Goal: Information Seeking & Learning: Learn about a topic

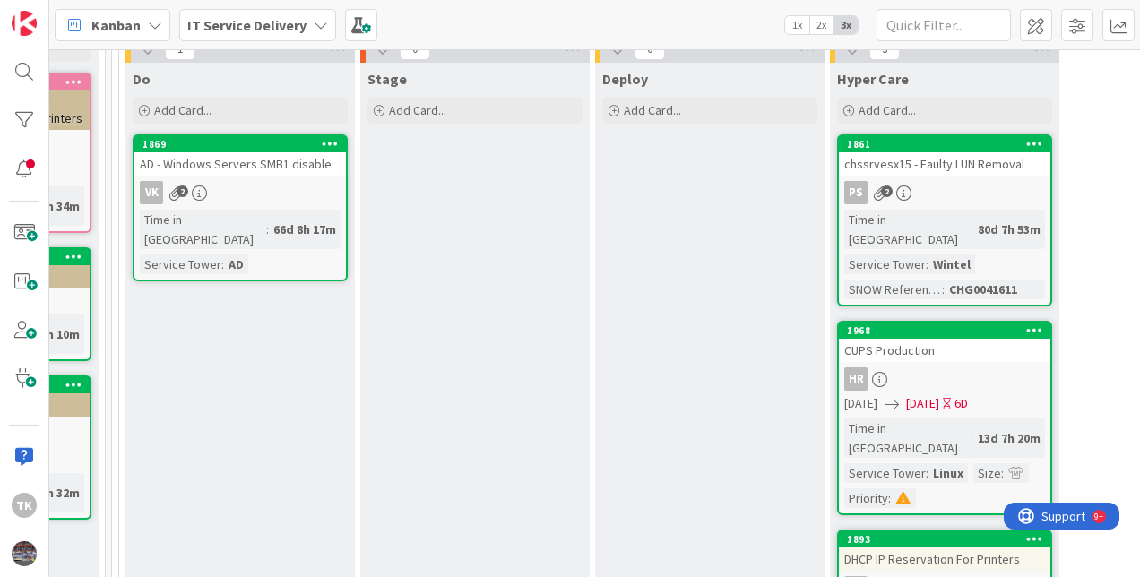
scroll to position [179, 1133]
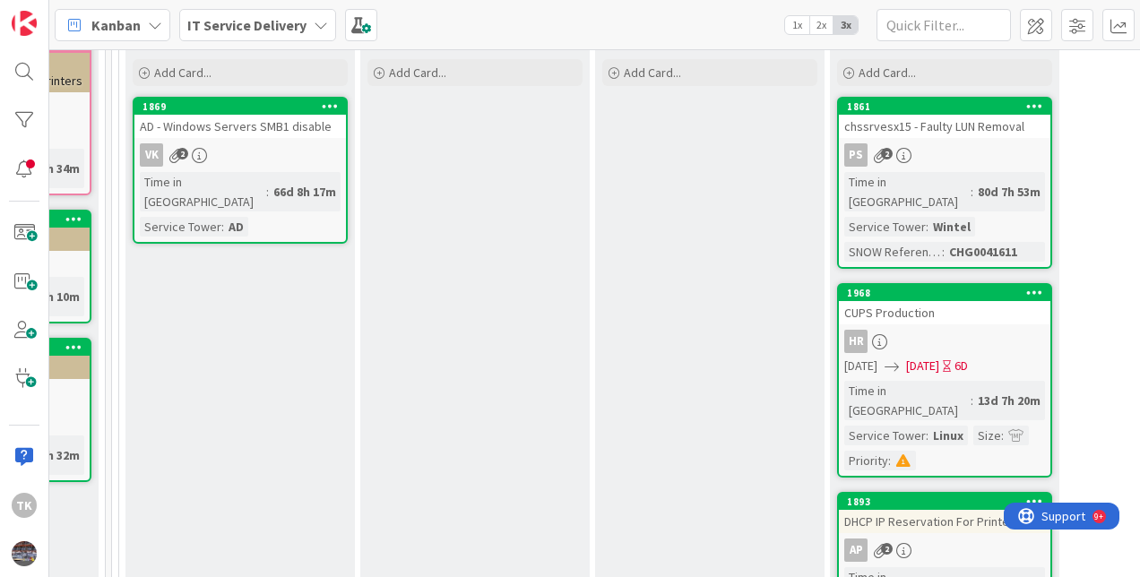
click at [240, 125] on div "AD - Windows Servers SMB1 disable" at bounding box center [240, 126] width 212 height 23
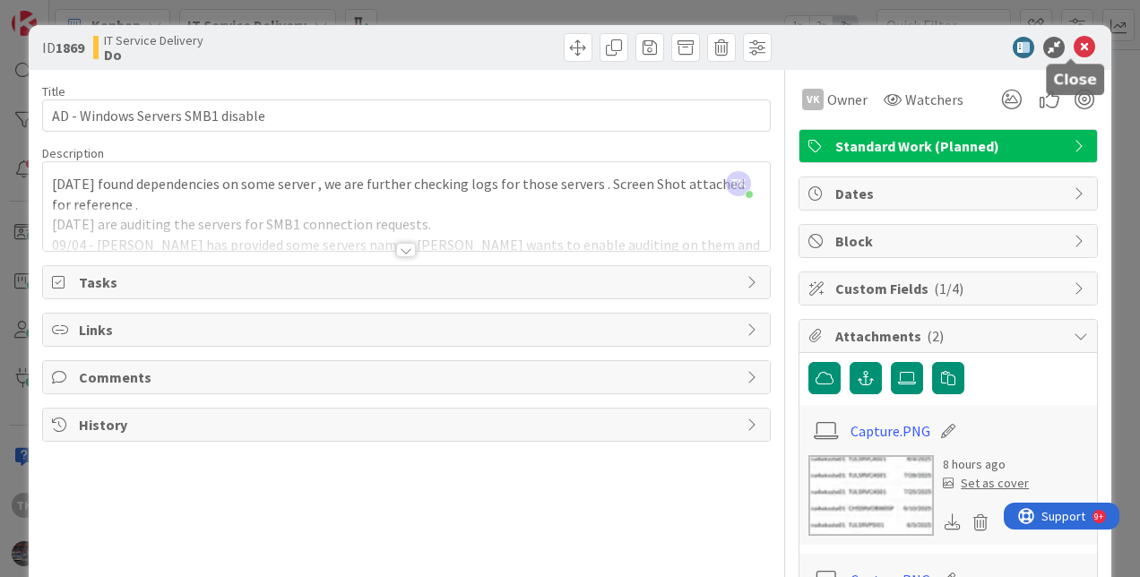
click at [1074, 48] on icon at bounding box center [1085, 48] width 22 height 22
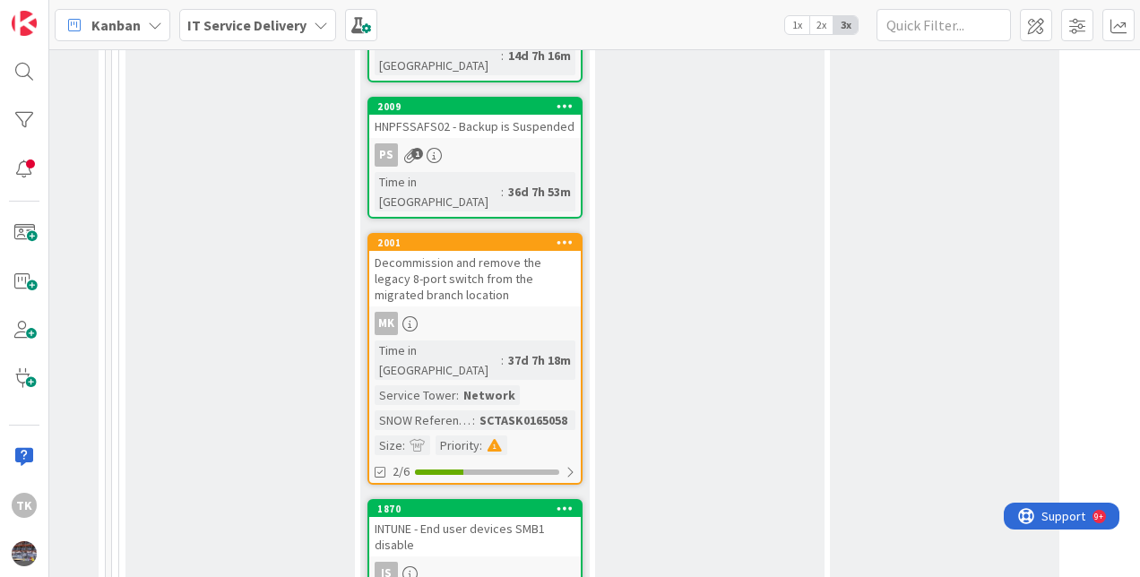
scroll to position [1434, 1133]
